Goal: Task Accomplishment & Management: Manage account settings

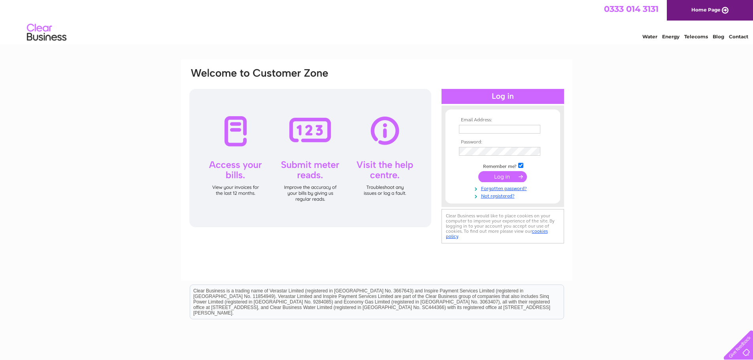
type input "hello@smart-cuisine.co.uk"
click at [512, 174] on input "submit" at bounding box center [502, 176] width 49 height 11
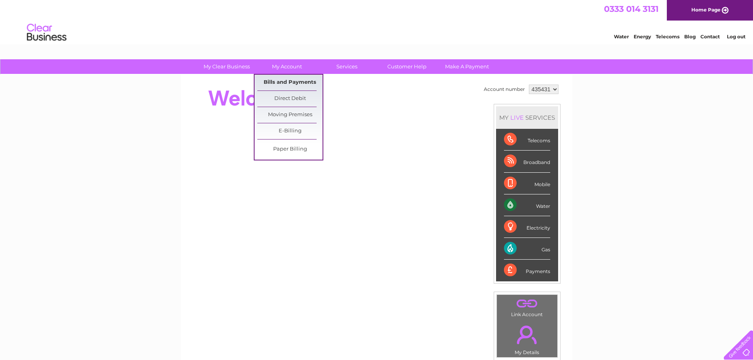
click at [294, 84] on link "Bills and Payments" at bounding box center [289, 83] width 65 height 16
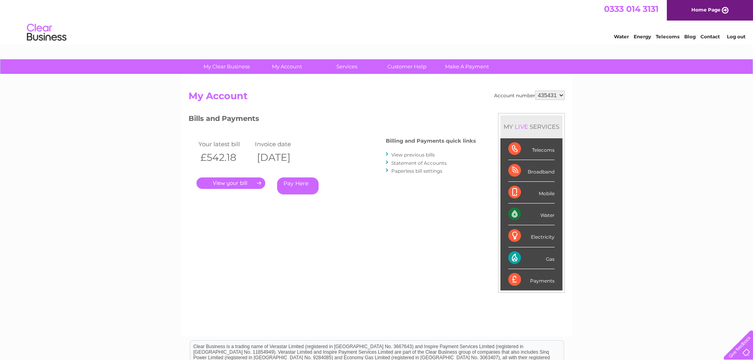
click at [238, 183] on link "." at bounding box center [230, 182] width 69 height 11
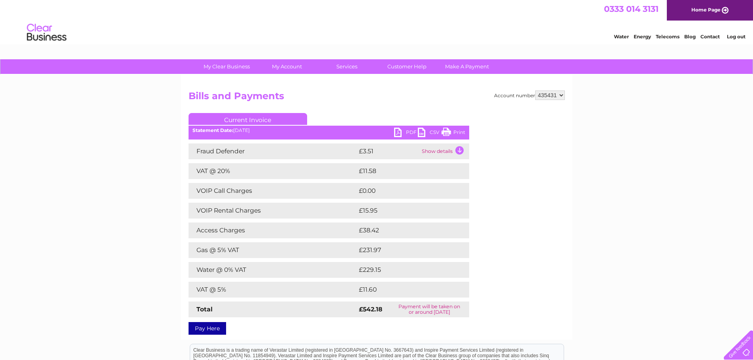
click at [403, 132] on link "PDF" at bounding box center [406, 133] width 24 height 11
